Goal: Task Accomplishment & Management: Complete application form

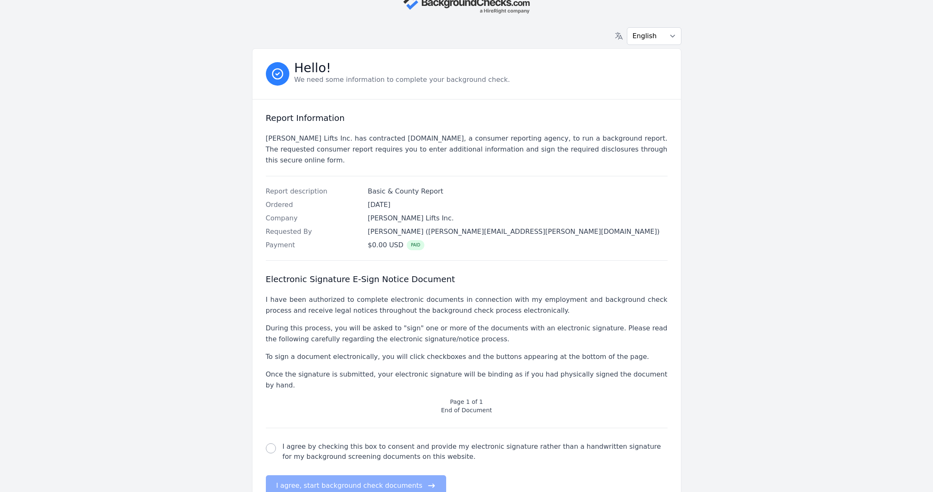
scroll to position [48, 0]
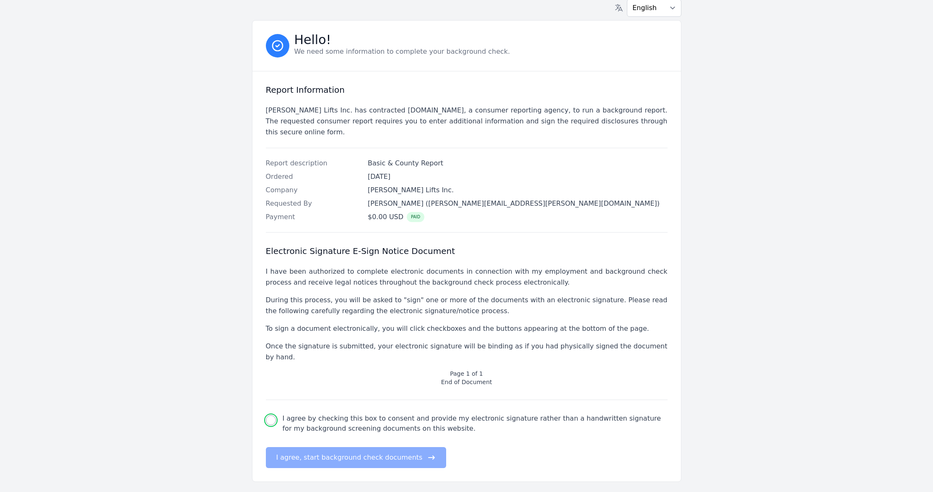
click at [270, 415] on input "I agree by checking this box to consent and provide my electronic signature rat…" at bounding box center [271, 420] width 10 height 10
checkbox input "true"
click at [306, 420] on div "electronic signature check I agree by checking this box to consent and provide …" at bounding box center [467, 434] width 402 height 68
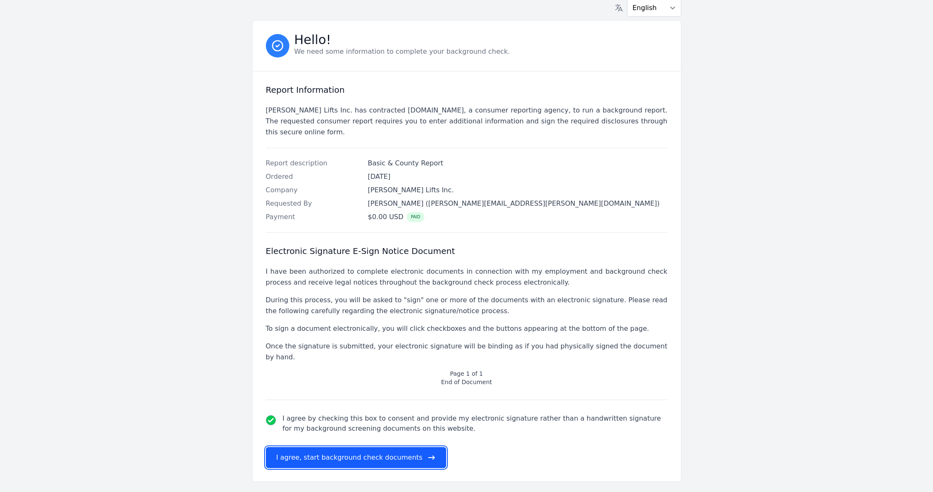
click at [309, 441] on button "I agree, start background check documents" at bounding box center [356, 457] width 181 height 21
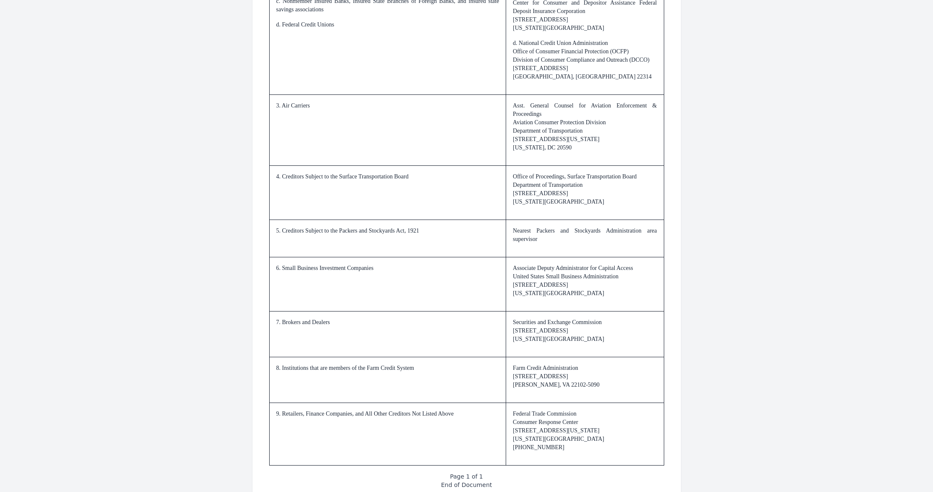
scroll to position [1100, 0]
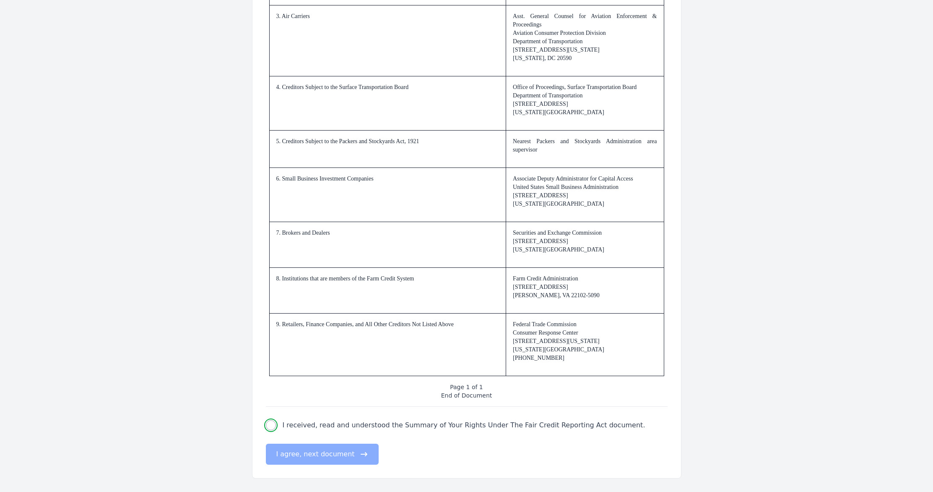
click at [270, 428] on input "I received, read and understood the Summary of Your Rights Under The Fair Credi…" at bounding box center [271, 425] width 10 height 10
checkbox input "true"
click at [284, 441] on button "I agree, next document" at bounding box center [322, 453] width 113 height 21
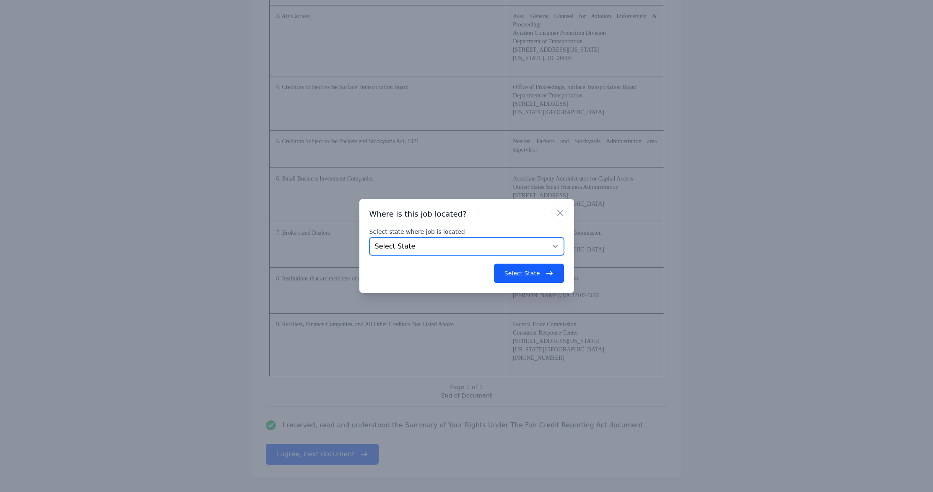
click at [445, 246] on select "Select State [US_STATE] [US_STATE] [US_STATE] [US_STATE] [US_STATE] [US_STATE] …" at bounding box center [467, 246] width 195 height 18
select select "PA"
click at [370, 237] on select "Select State [US_STATE] [US_STATE] [US_STATE] [US_STATE] [US_STATE] [US_STATE] …" at bounding box center [467, 246] width 195 height 18
click at [503, 268] on button "Select State" at bounding box center [529, 272] width 70 height 19
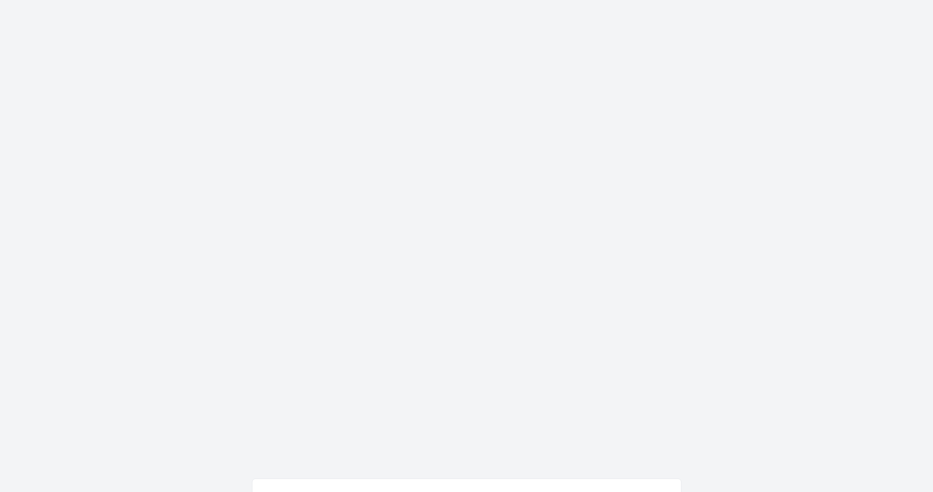
scroll to position [0, 0]
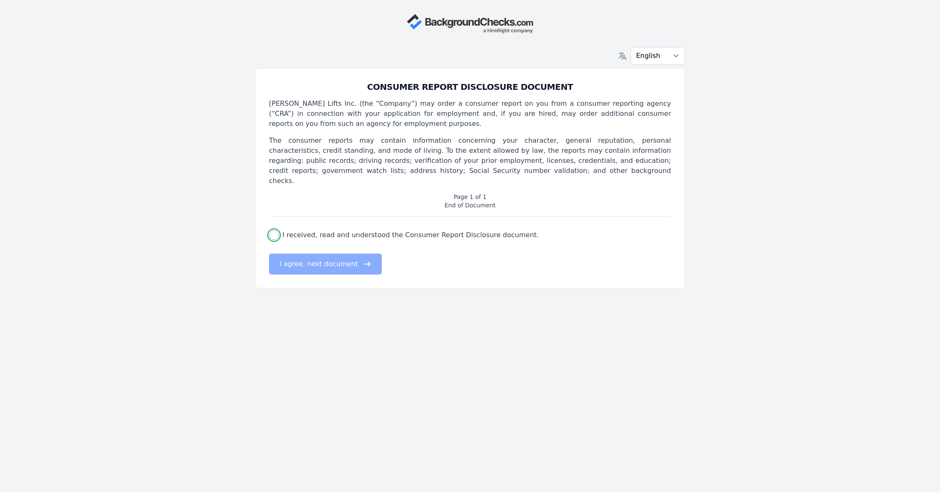
click at [274, 230] on input "I received, read and understood the Consumer Report Disclosure document." at bounding box center [274, 235] width 10 height 10
checkbox input "true"
click at [308, 263] on button "I agree, next document" at bounding box center [325, 263] width 113 height 21
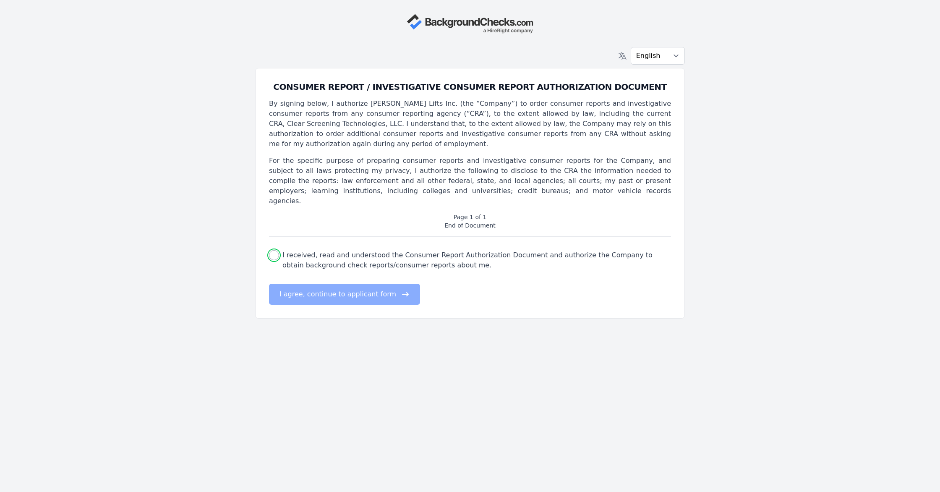
click at [275, 250] on input "I received, read and understood the Consumer Report Authorization Document and …" at bounding box center [274, 255] width 10 height 10
checkbox input "true"
click at [334, 284] on button "I agree, continue to applicant form" at bounding box center [344, 294] width 151 height 21
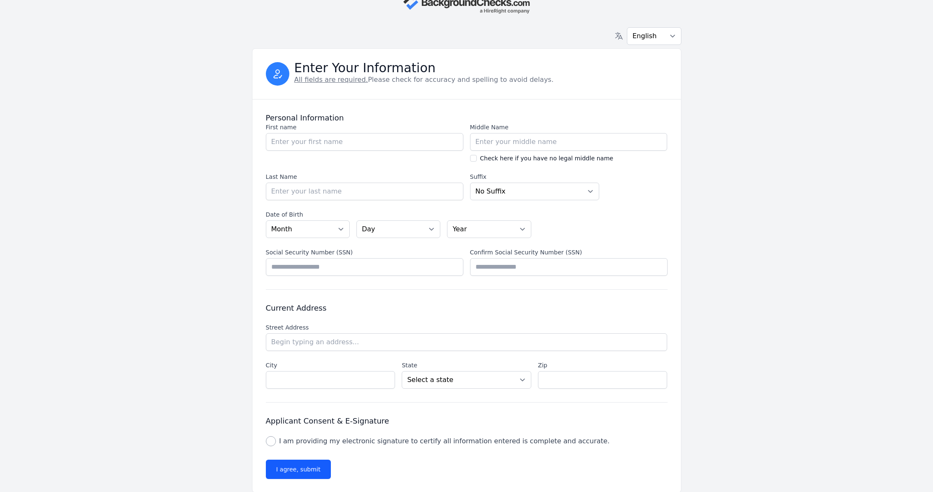
scroll to position [34, 0]
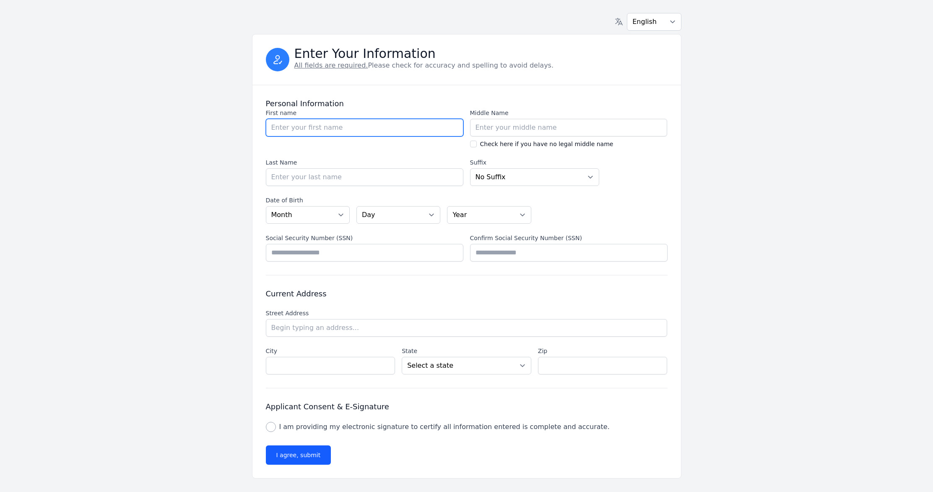
click at [332, 131] on input "First name" at bounding box center [365, 128] width 198 height 18
type input "[PERSON_NAME]"
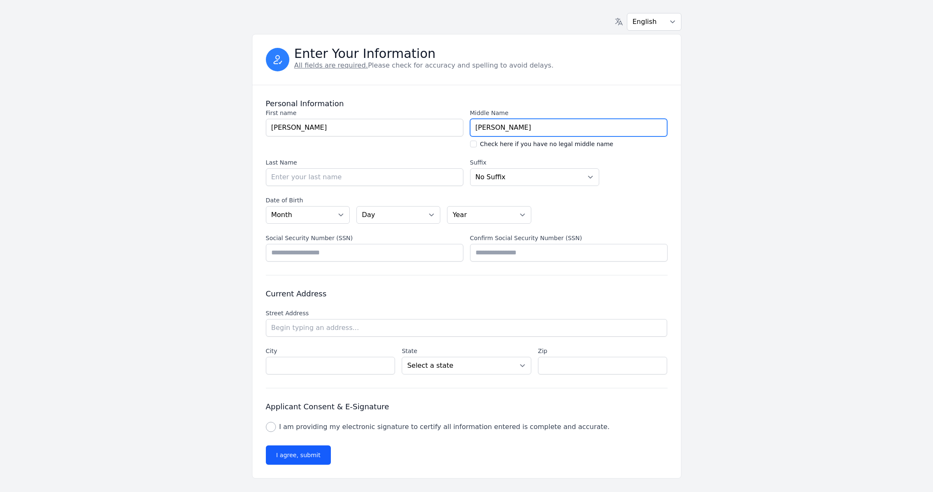
type input "[PERSON_NAME]"
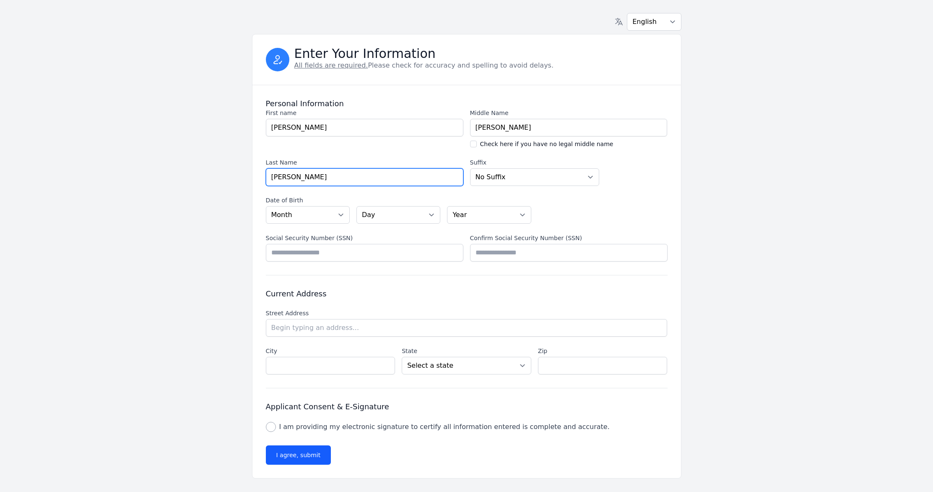
type input "[PERSON_NAME]"
click at [503, 180] on select "No [PERSON_NAME] Sr. I II III IV V" at bounding box center [535, 177] width 130 height 18
click at [330, 213] on select "Month [DATE] - [DATE] - [DATE] - [DATE] - [DATE] - [DATE] - [DATE] - [DATE] - […" at bounding box center [308, 215] width 84 height 18
select select "11"
click at [266, 206] on select "Month [DATE] - [DATE] - [DATE] - [DATE] - [DATE] - [DATE] - [DATE] - [DATE] - […" at bounding box center [308, 215] width 84 height 18
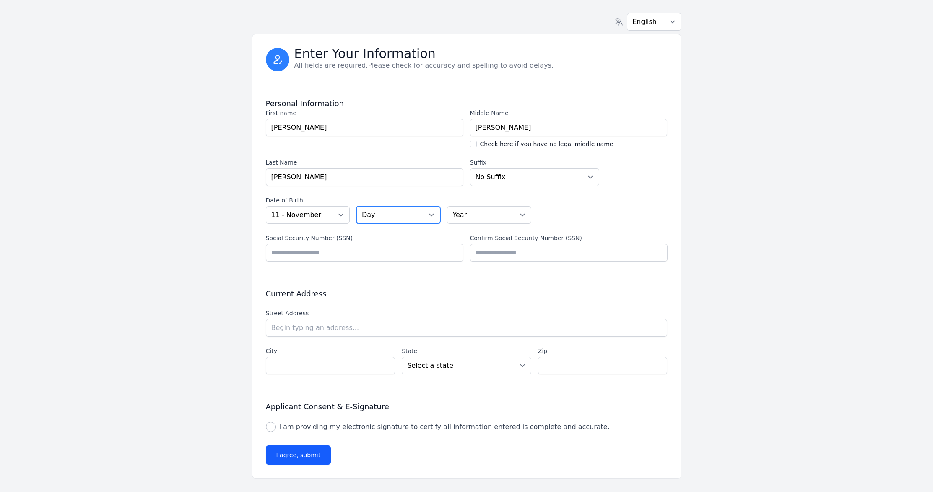
click at [414, 219] on select "Day 01 02 03 04 05 06 07 08 09 10 11 12 13 14 15 16 17 18 19 20 21 22 23 24 25 …" at bounding box center [399, 215] width 84 height 18
select select "01"
click at [357, 206] on select "Day 01 02 03 04 05 06 07 08 09 10 11 12 13 14 15 16 17 18 19 20 21 22 23 24 25 …" at bounding box center [399, 215] width 84 height 18
click at [476, 217] on select "Year [DATE] 2006 2005 2004 2003 2002 2001 2000 1999 1998 1997 1996 1995 1994 19…" at bounding box center [489, 215] width 84 height 18
select select "1979"
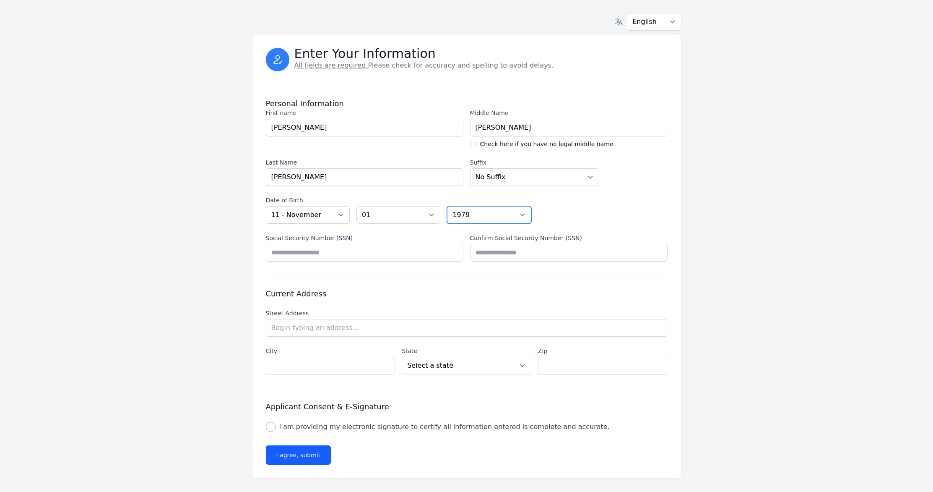
click at [447, 206] on select "Year [DATE] 2006 2005 2004 2003 2002 2001 2000 1999 1998 1997 1996 1995 1994 19…" at bounding box center [489, 215] width 84 height 18
click at [364, 250] on input "Social Security Number (SSN)" at bounding box center [365, 253] width 198 height 18
type input "*********"
click at [503, 258] on input "Confirm Social Security Number (SSN)" at bounding box center [569, 253] width 198 height 18
type input "*********"
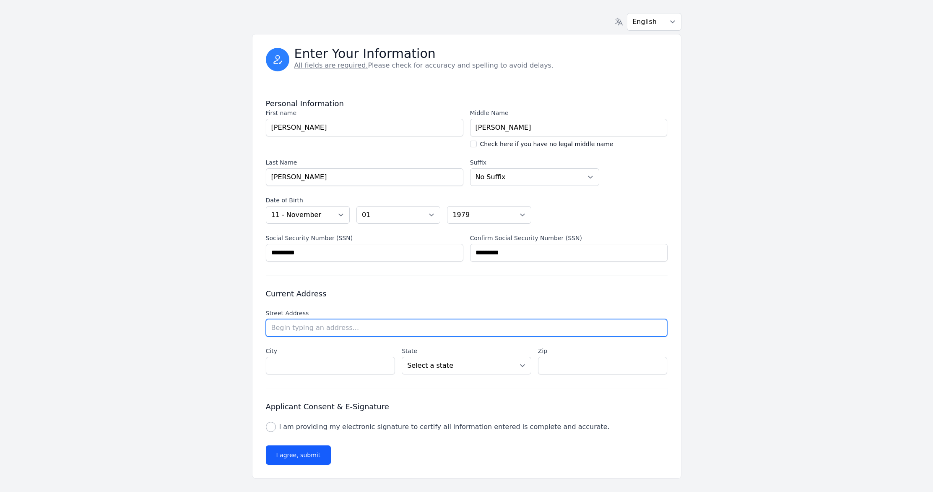
click at [354, 325] on input "text" at bounding box center [467, 328] width 402 height 18
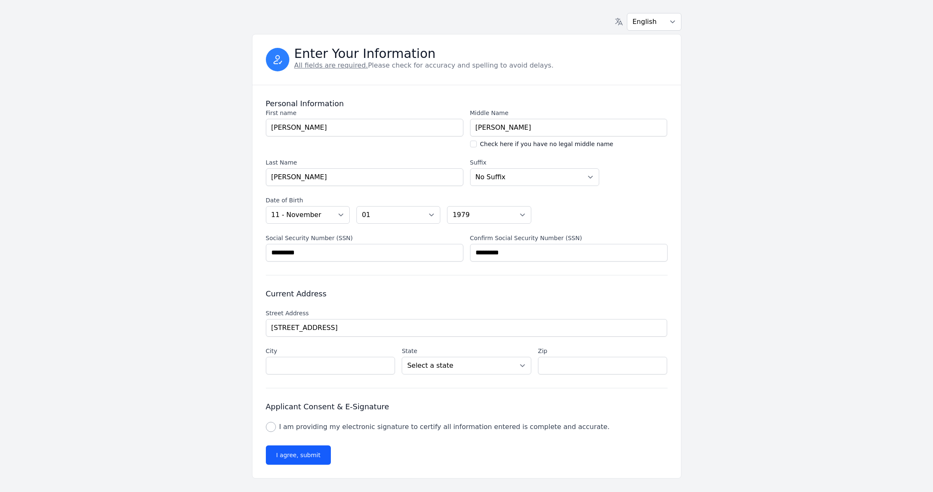
click at [0, 0] on li "[STREET_ADDRESS]" at bounding box center [0, 0] width 0 height 0
type input "[STREET_ADDRESS]"
type input "Nazareth"
select select "PA"
type input "18064"
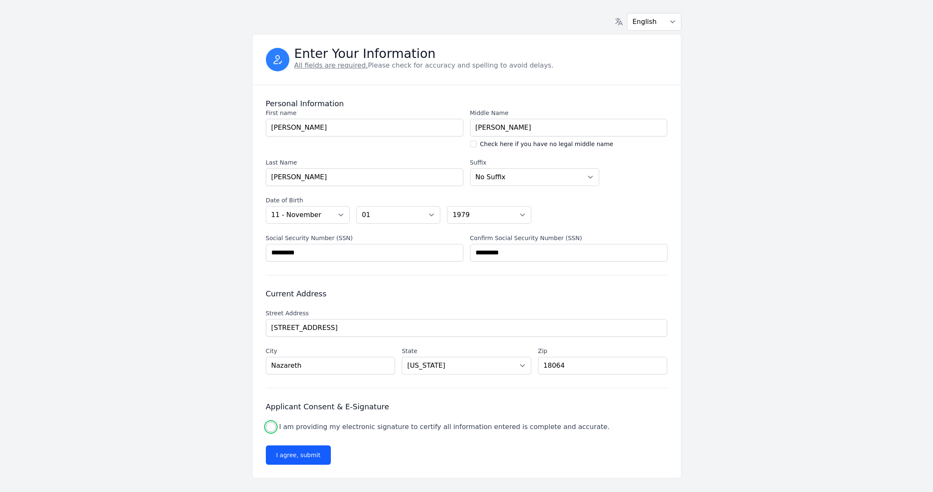
click at [273, 426] on input "I am providing my electronic signature to certify all information entered is co…" at bounding box center [271, 427] width 10 height 10
checkbox input "true"
click at [297, 441] on button "I agree, submit" at bounding box center [298, 454] width 65 height 19
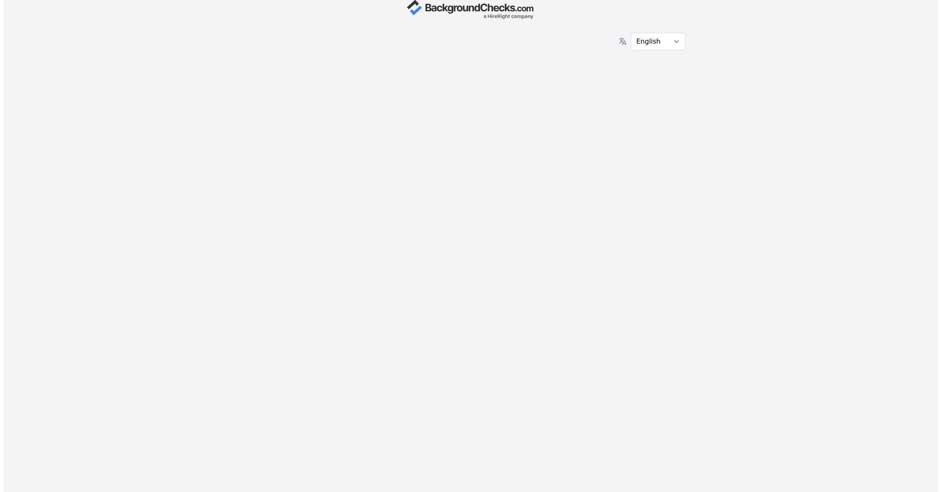
scroll to position [0, 0]
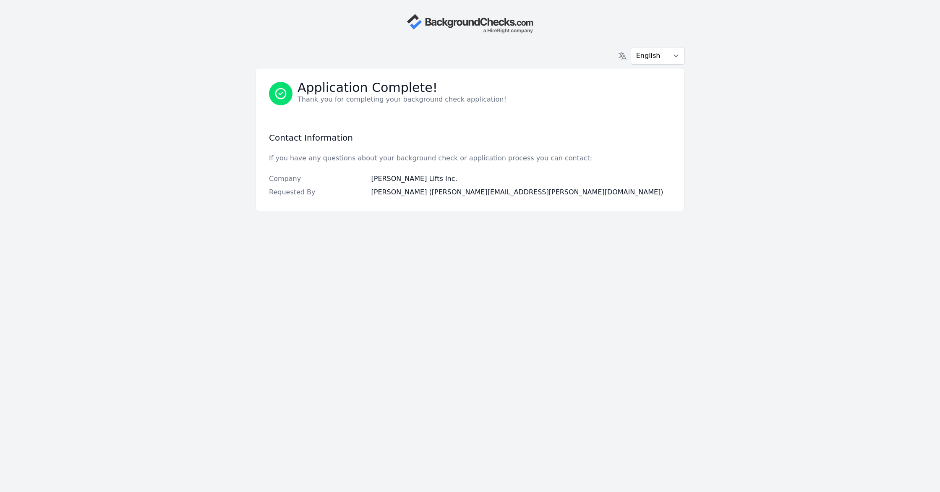
click at [503, 180] on body "English Español Français Application Complete! Thank you for completing your ba…" at bounding box center [470, 246] width 940 height 492
